Goal: Task Accomplishment & Management: Use online tool/utility

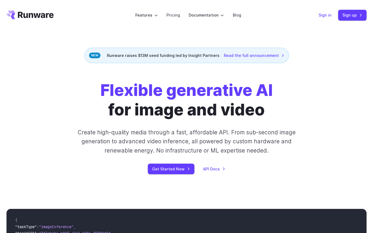
click at [331, 14] on link "Sign in" at bounding box center [325, 15] width 13 height 6
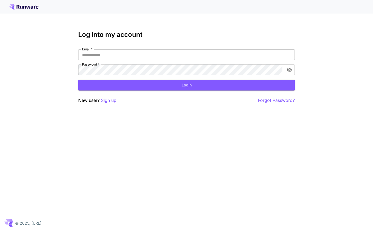
type input "**********"
click at [233, 83] on button "Login" at bounding box center [186, 85] width 216 height 11
